Goal: Task Accomplishment & Management: Use online tool/utility

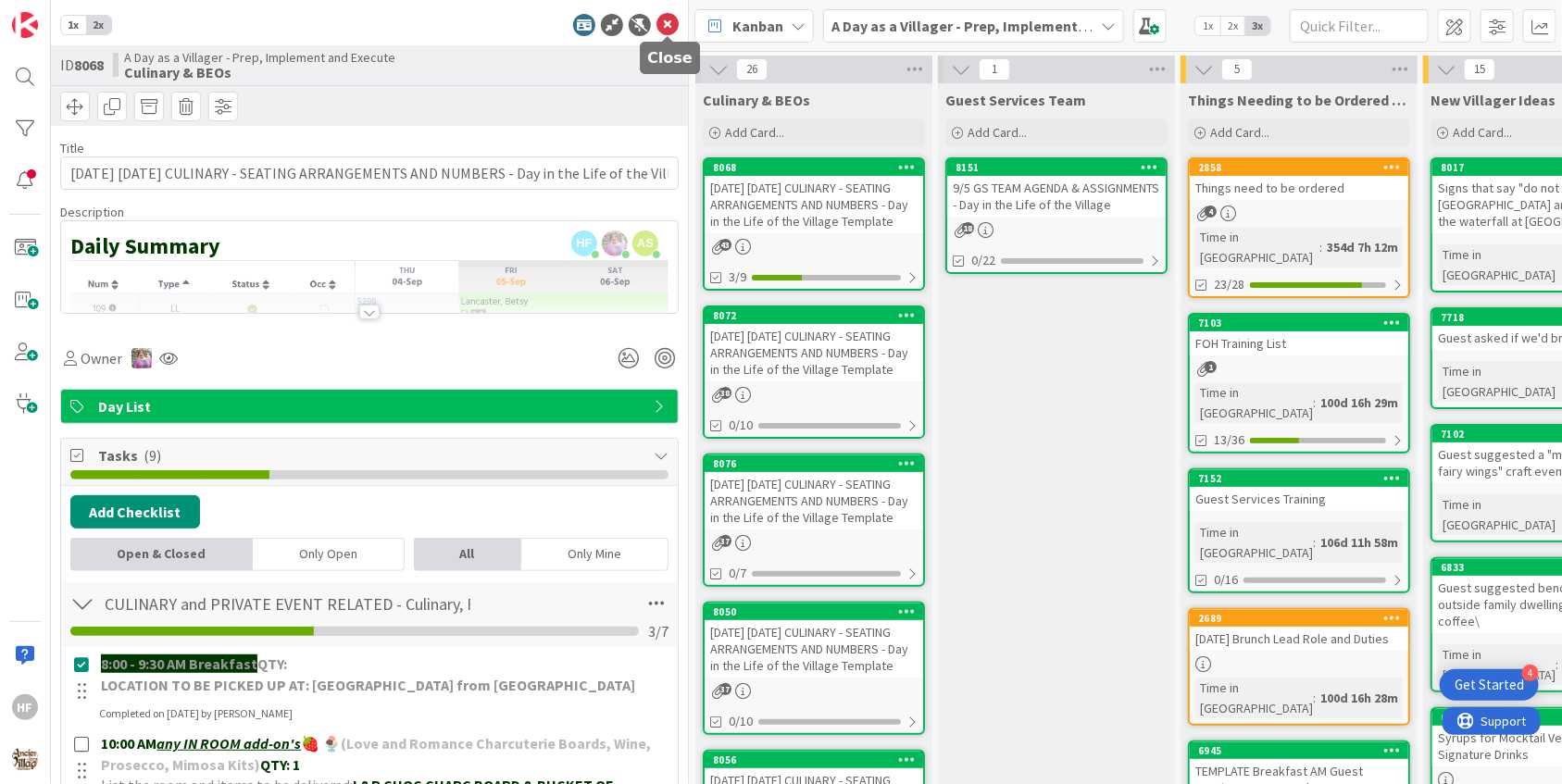
click at [660, 27] on icon at bounding box center [667, 24] width 22 height 22
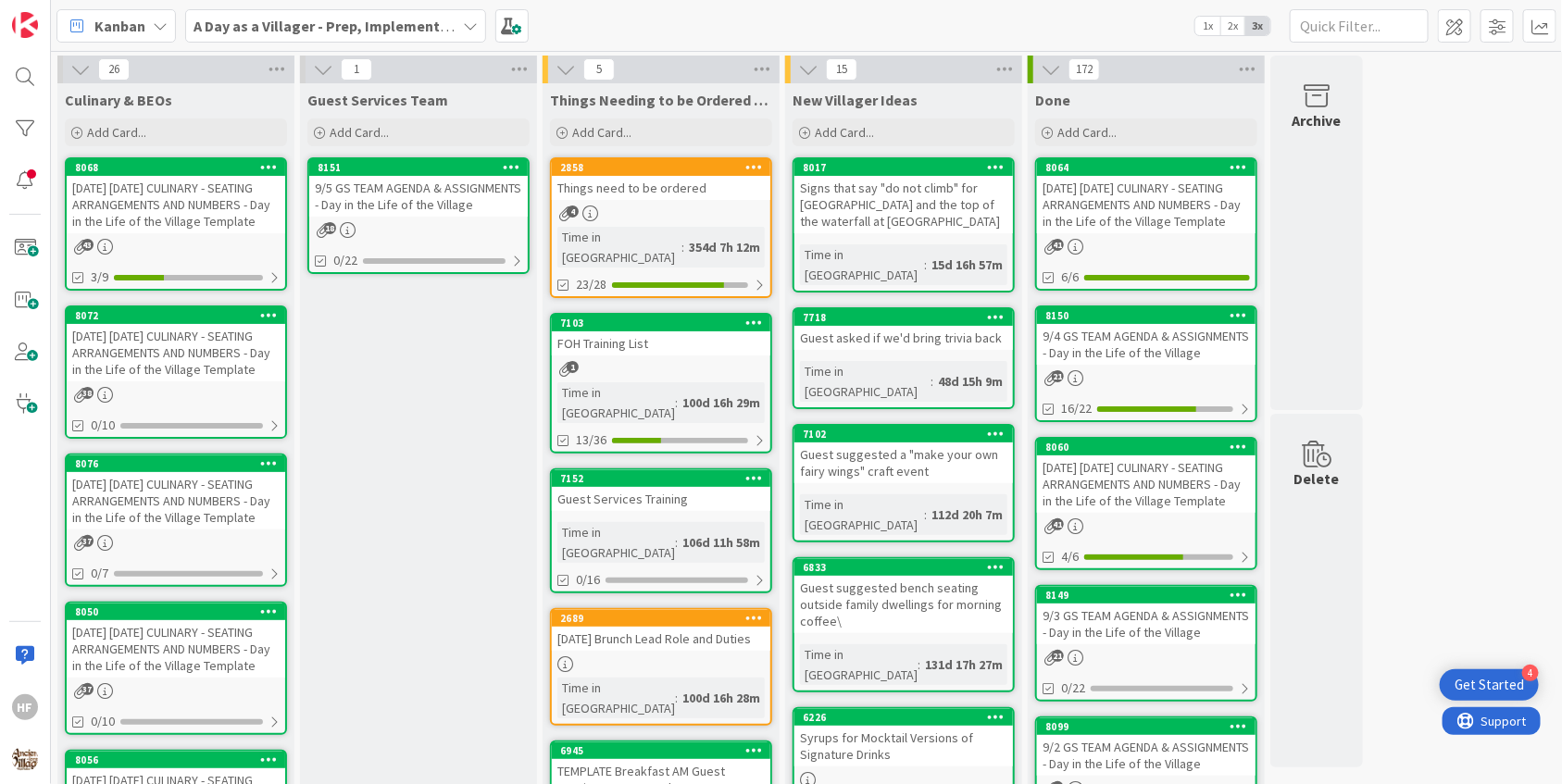
click at [193, 360] on div "[DATE] [DATE] CULINARY - SEATING ARRANGEMENTS AND NUMBERS - Day in the Life of …" at bounding box center [176, 352] width 219 height 58
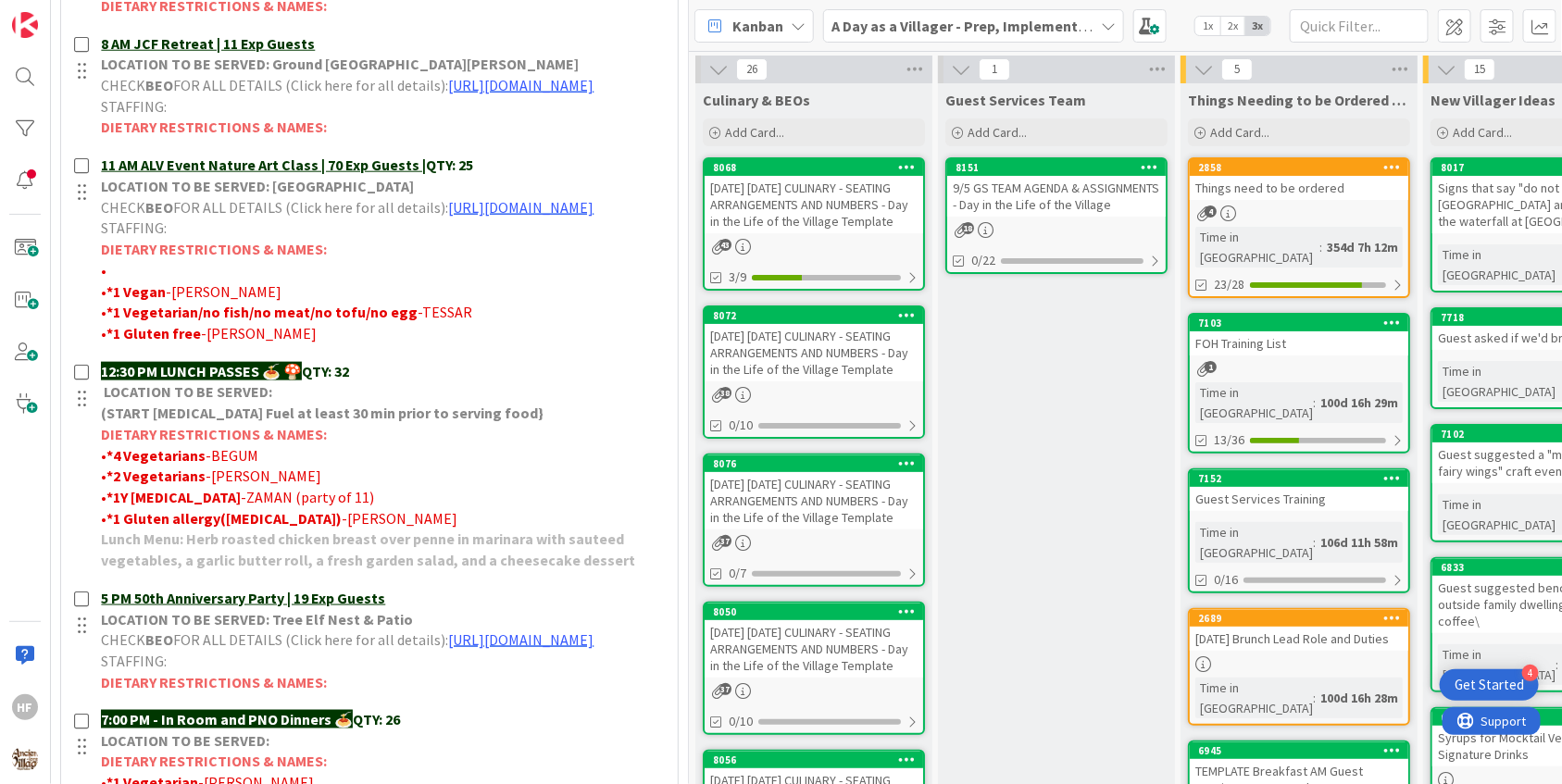
scroll to position [808, 0]
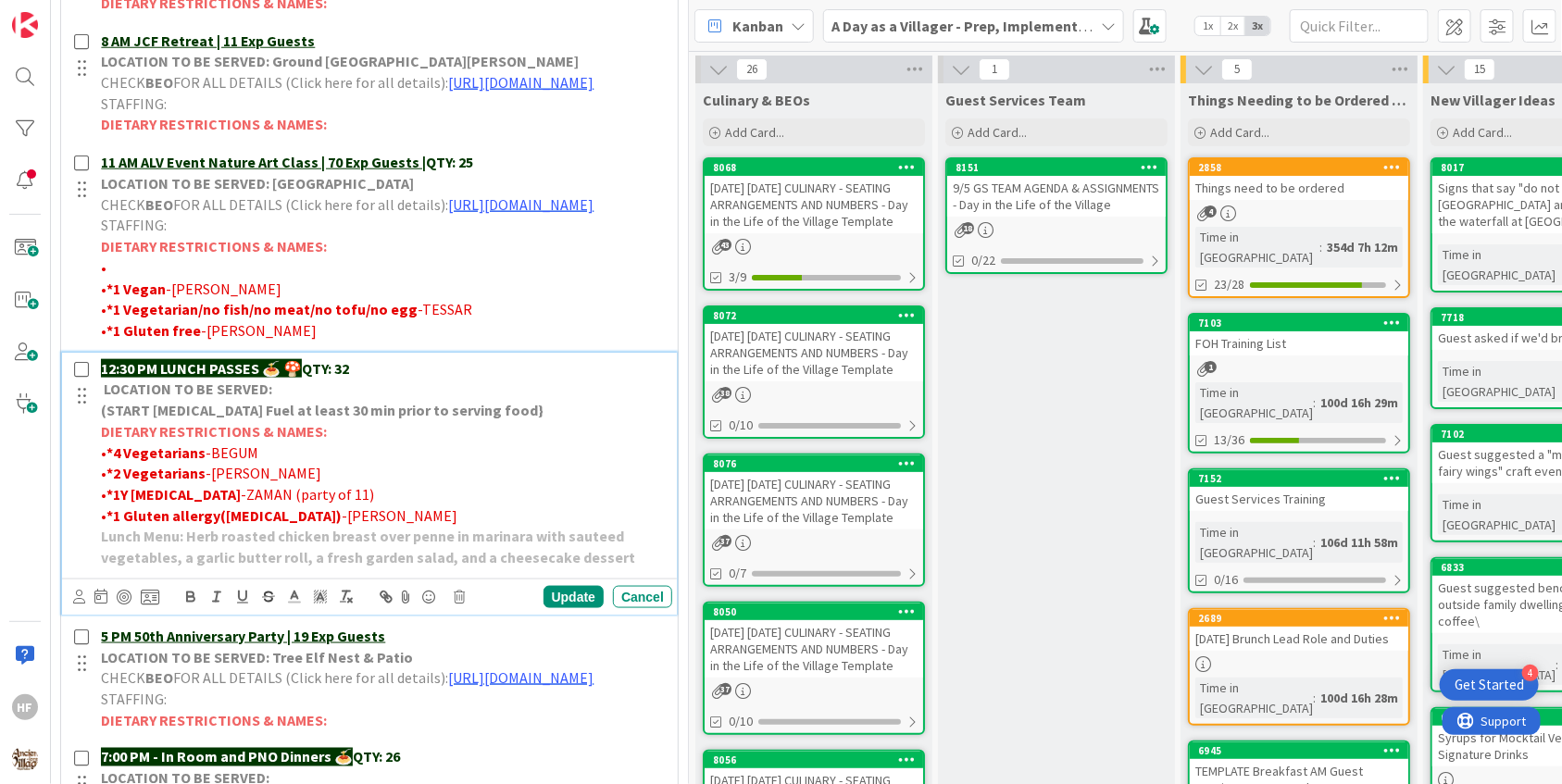
click at [353, 379] on p "12:30 PM LUNCH PASSES 🍝 🍄 QTY: 32" at bounding box center [382, 369] width 564 height 21
click at [589, 608] on div "Update" at bounding box center [574, 597] width 60 height 22
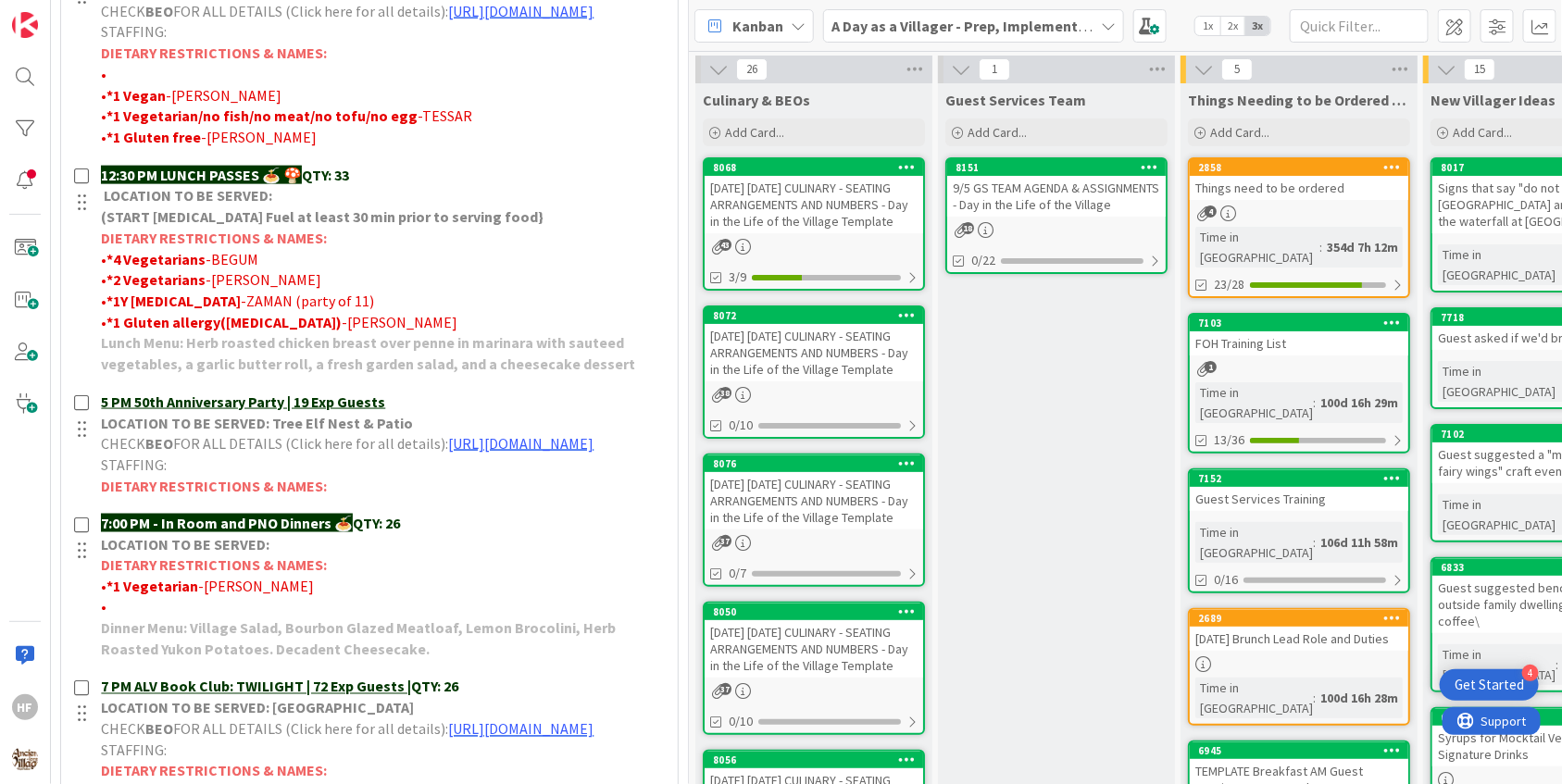
scroll to position [1127, 0]
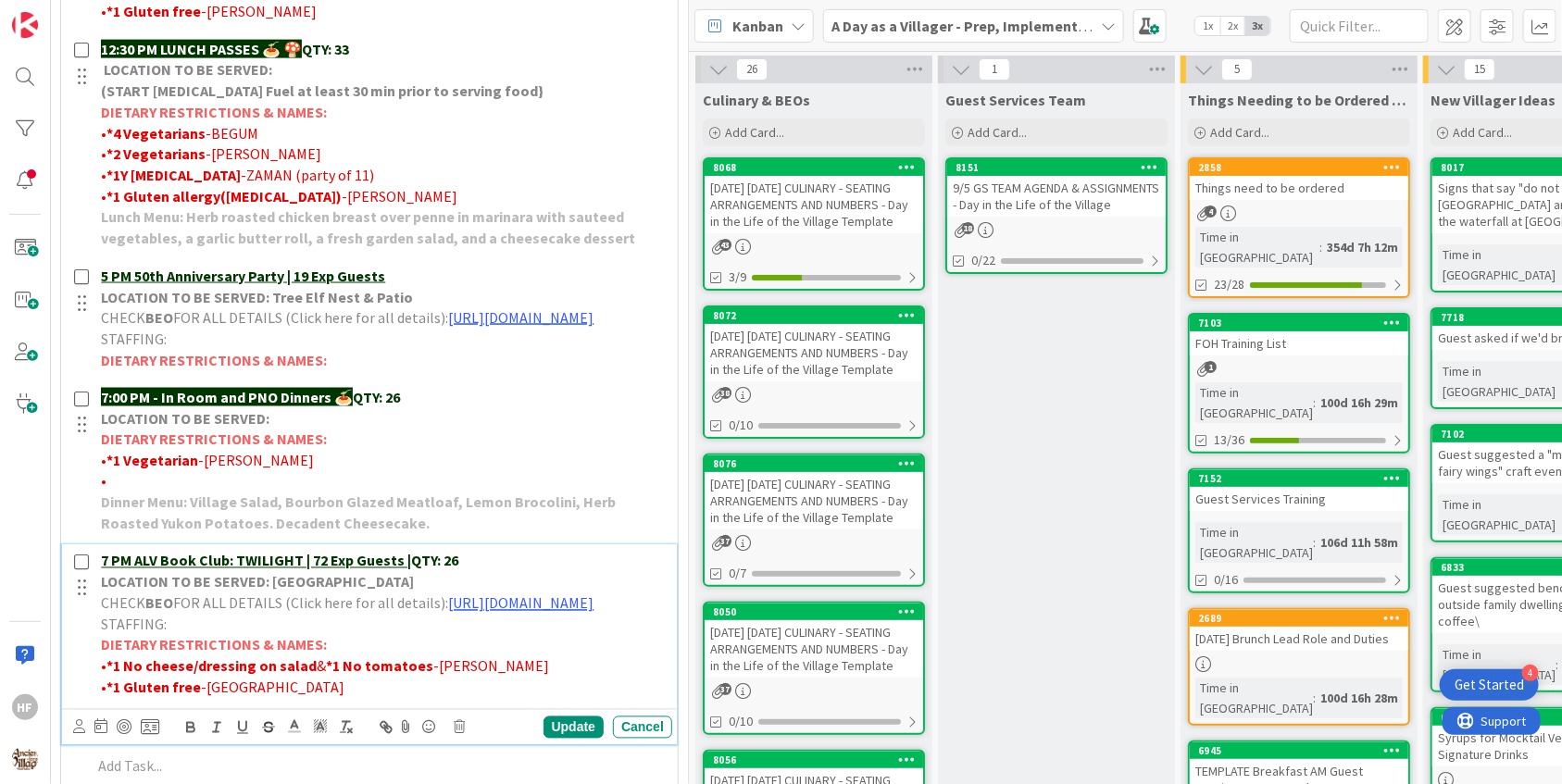
click at [478, 572] on p "7 PM ALV Book Club: TWILIGHT | 72 Exp Guests | QTY: 26" at bounding box center [382, 562] width 564 height 21
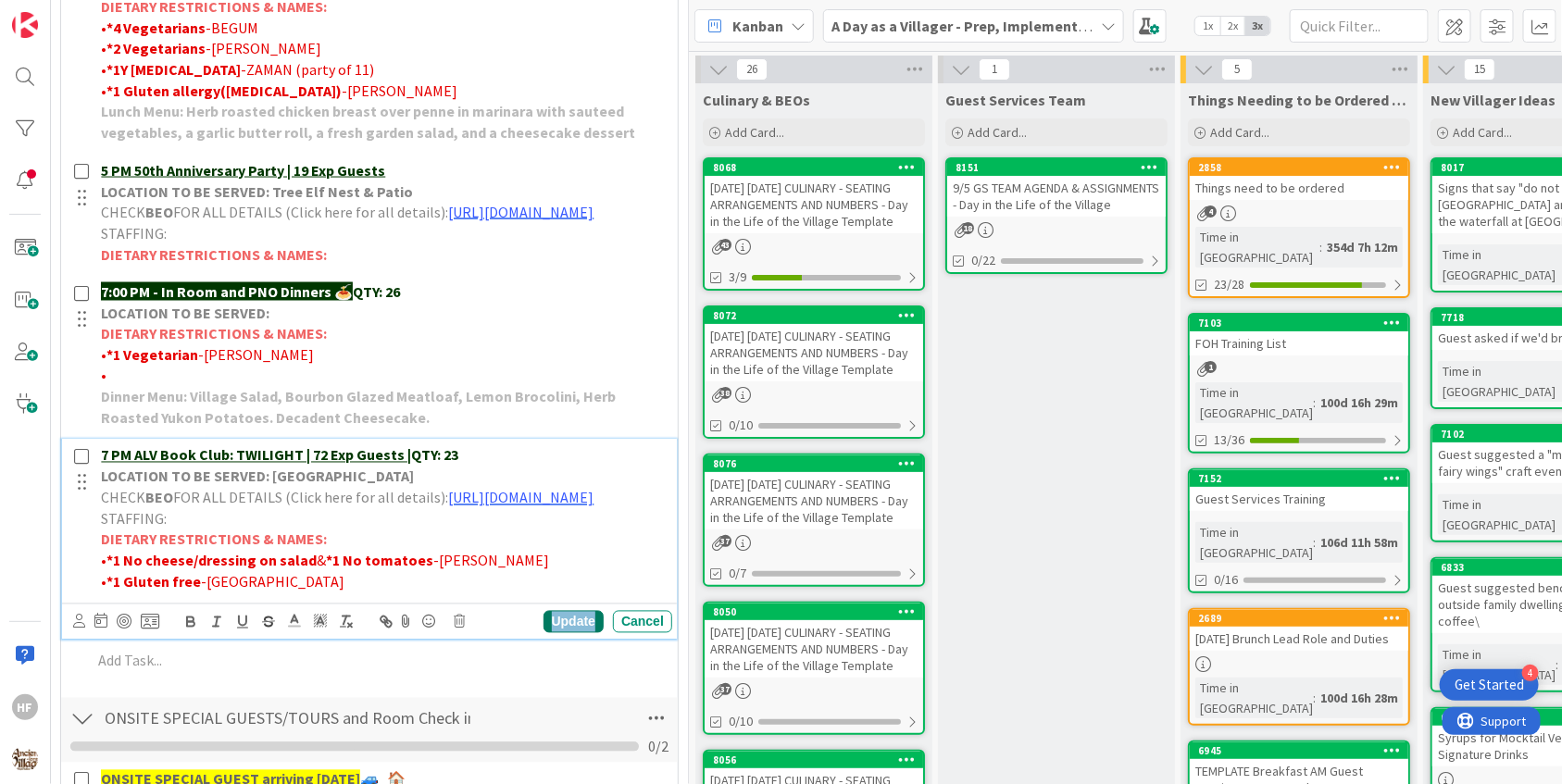
click at [565, 633] on div "Update" at bounding box center [574, 621] width 60 height 22
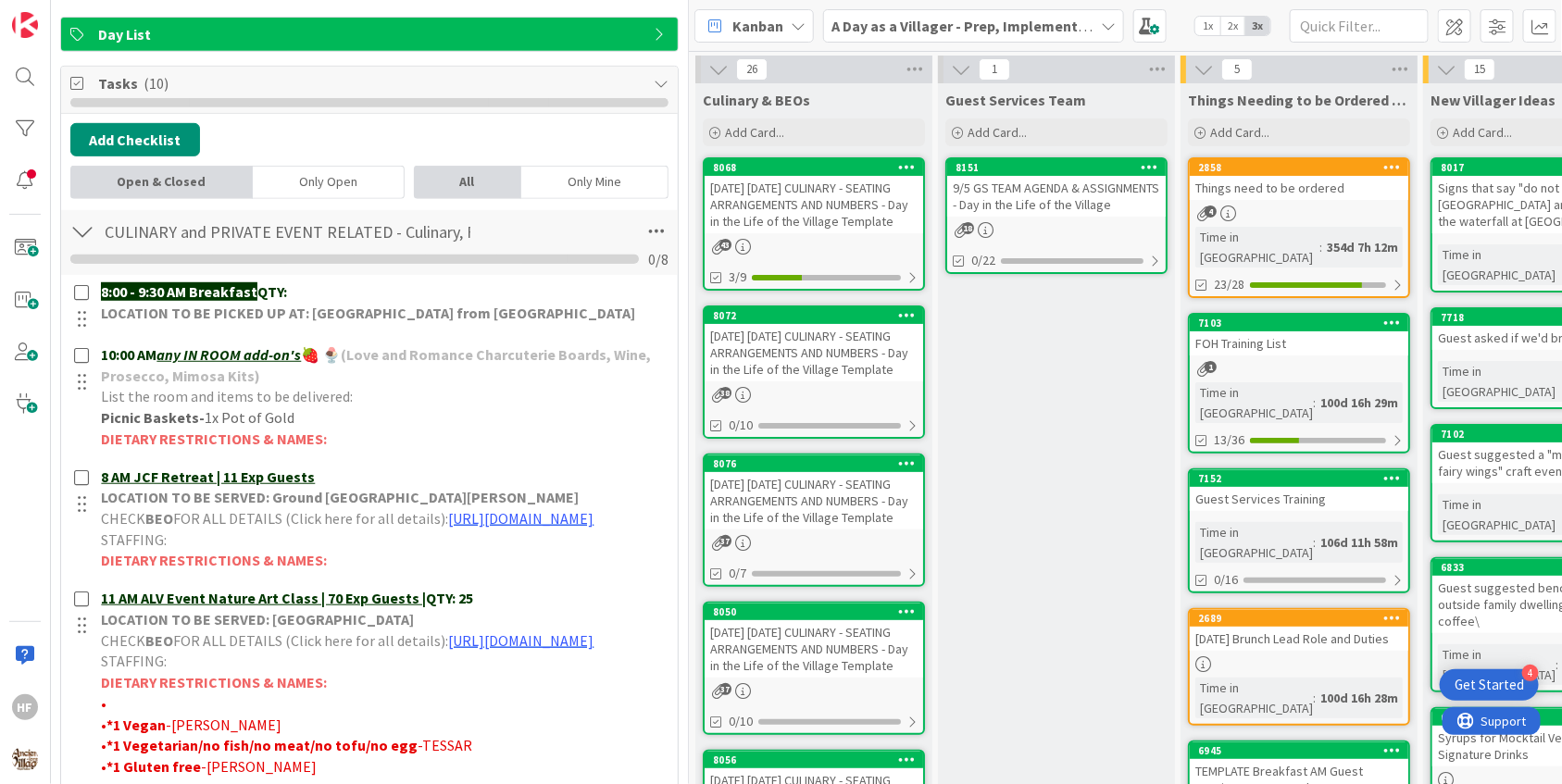
scroll to position [0, 0]
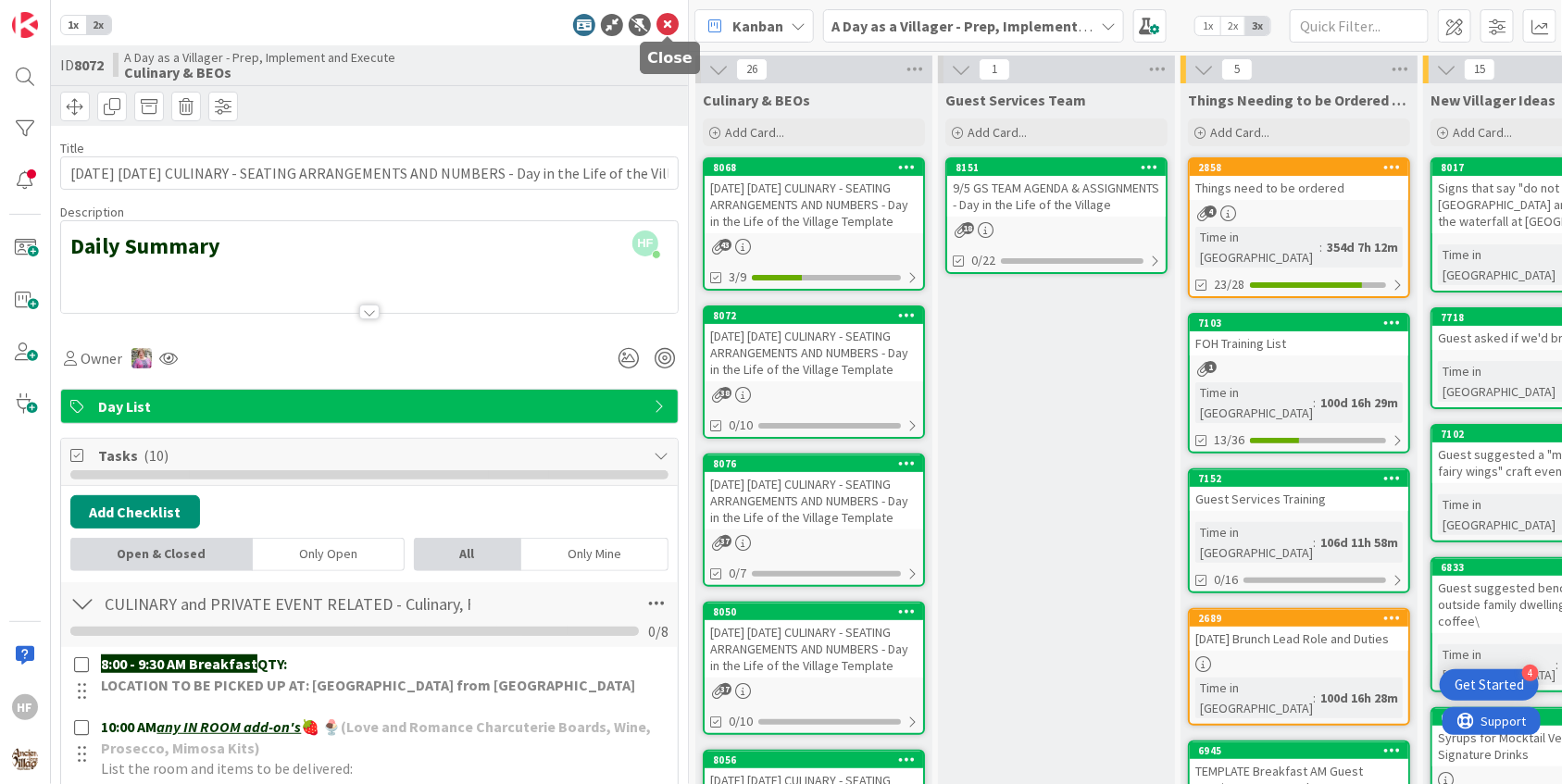
click at [665, 29] on icon at bounding box center [667, 24] width 22 height 22
